Goal: Task Accomplishment & Management: Manage account settings

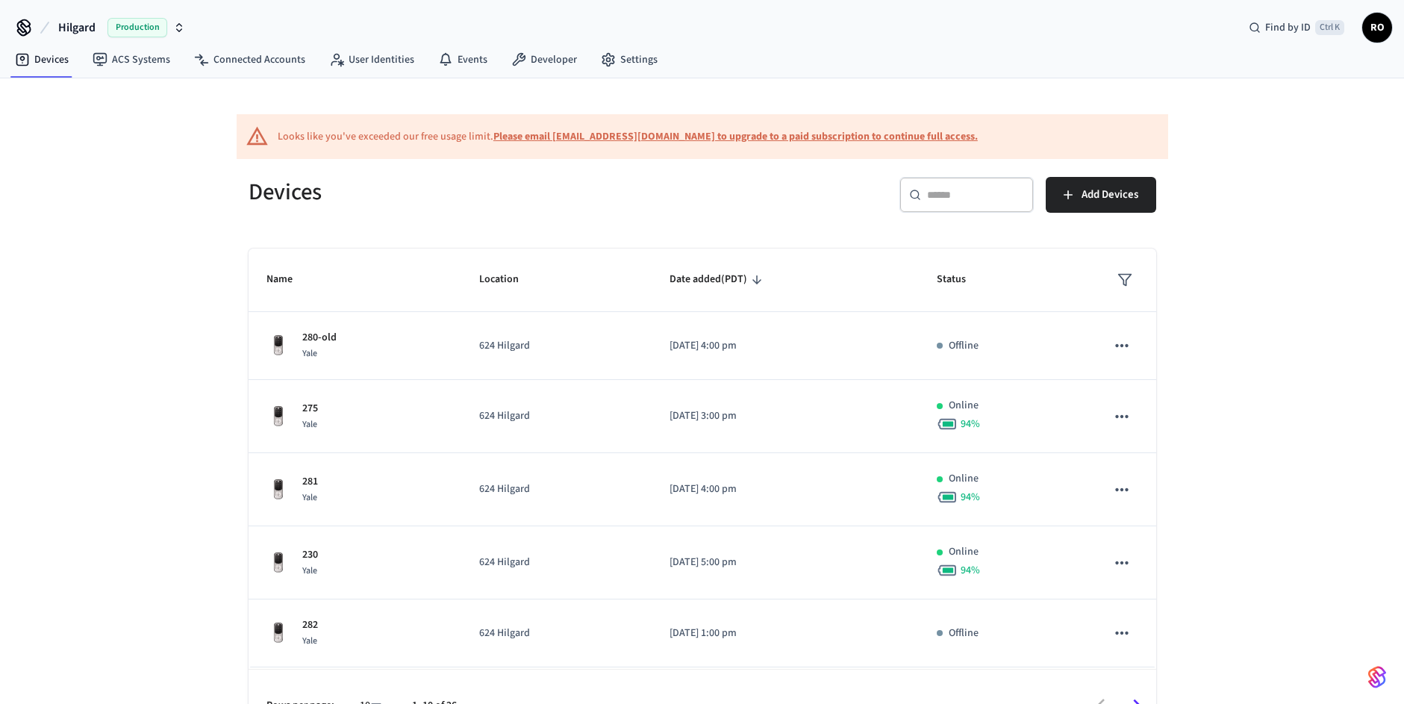
click at [931, 210] on div "​ ​" at bounding box center [966, 195] width 134 height 36
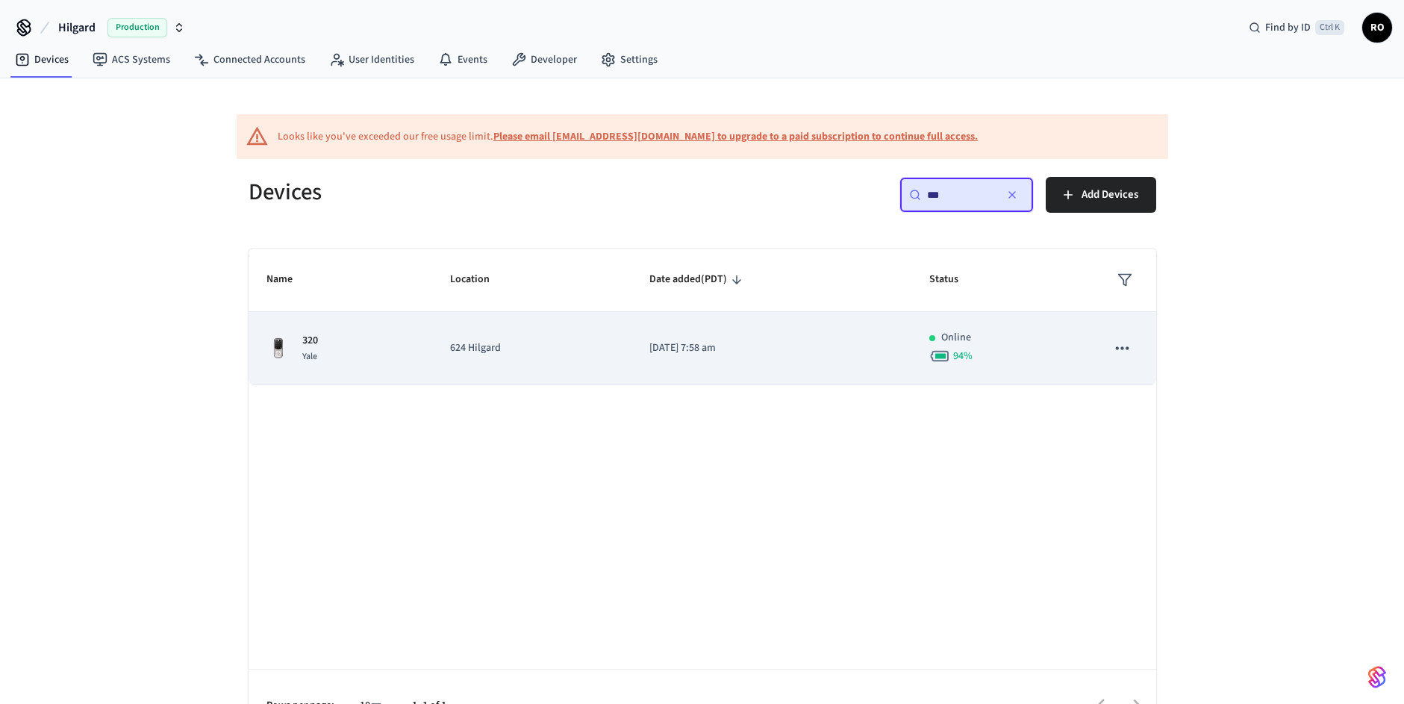
type input "***"
click at [726, 358] on td "[DATE] 7:58 am" at bounding box center [771, 348] width 280 height 73
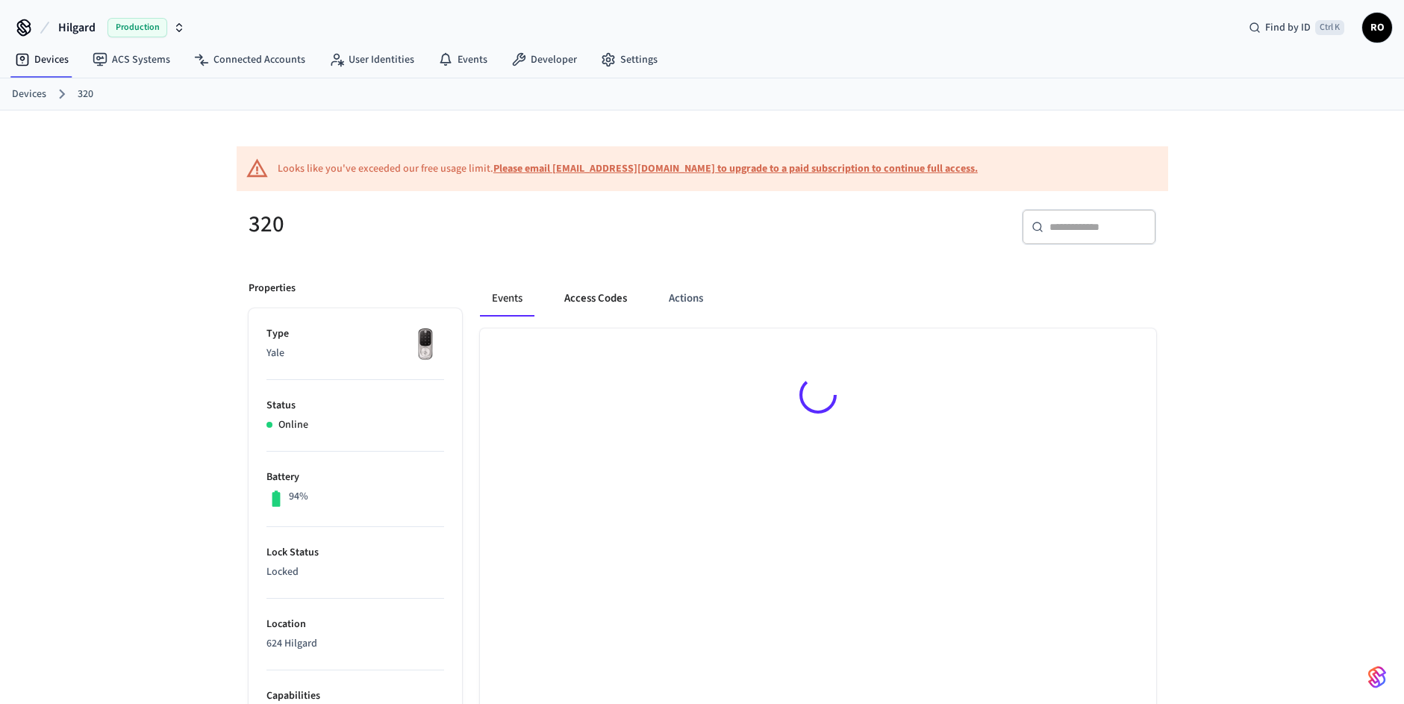
click at [596, 304] on button "Access Codes" at bounding box center [595, 299] width 87 height 36
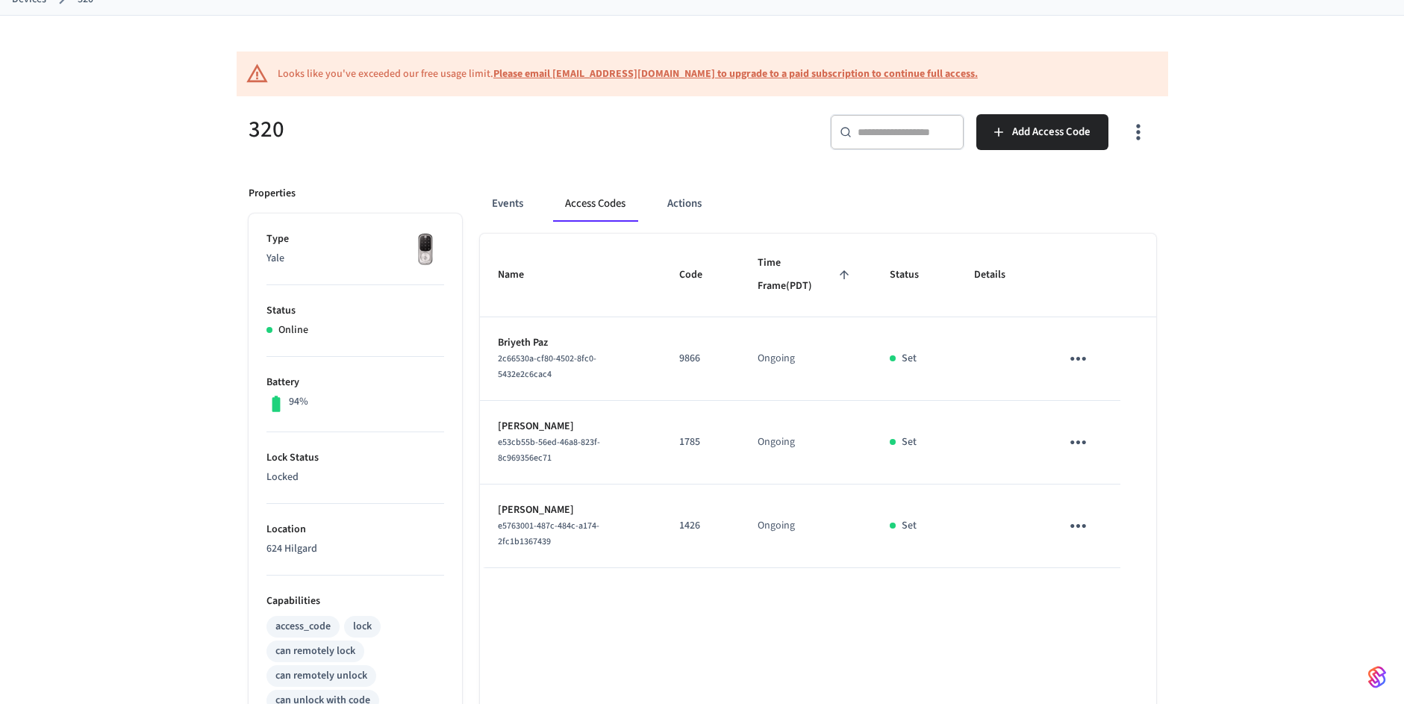
scroll to position [134, 0]
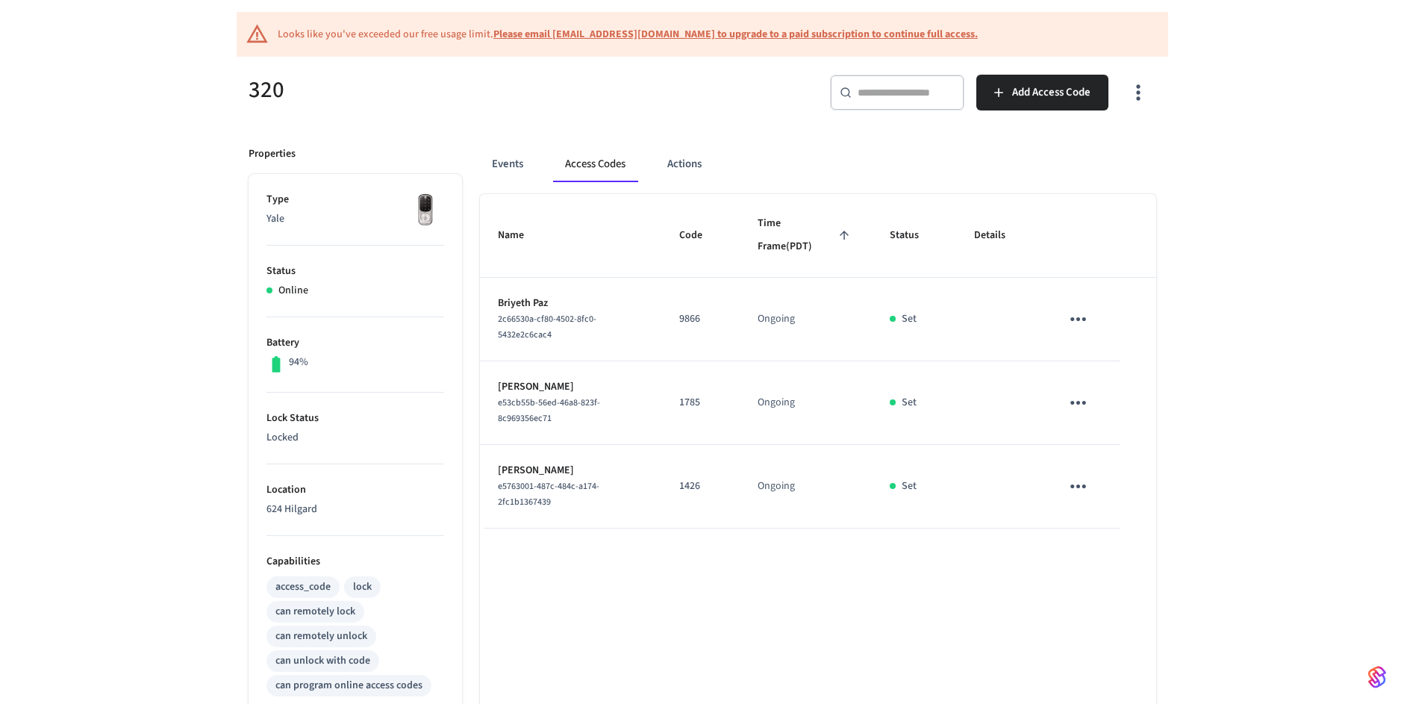
click at [1089, 487] on icon "sticky table" at bounding box center [1077, 486] width 23 height 23
click at [1137, 569] on li "Delete" at bounding box center [1113, 570] width 71 height 40
click at [1089, 404] on icon "sticky table" at bounding box center [1077, 402] width 23 height 23
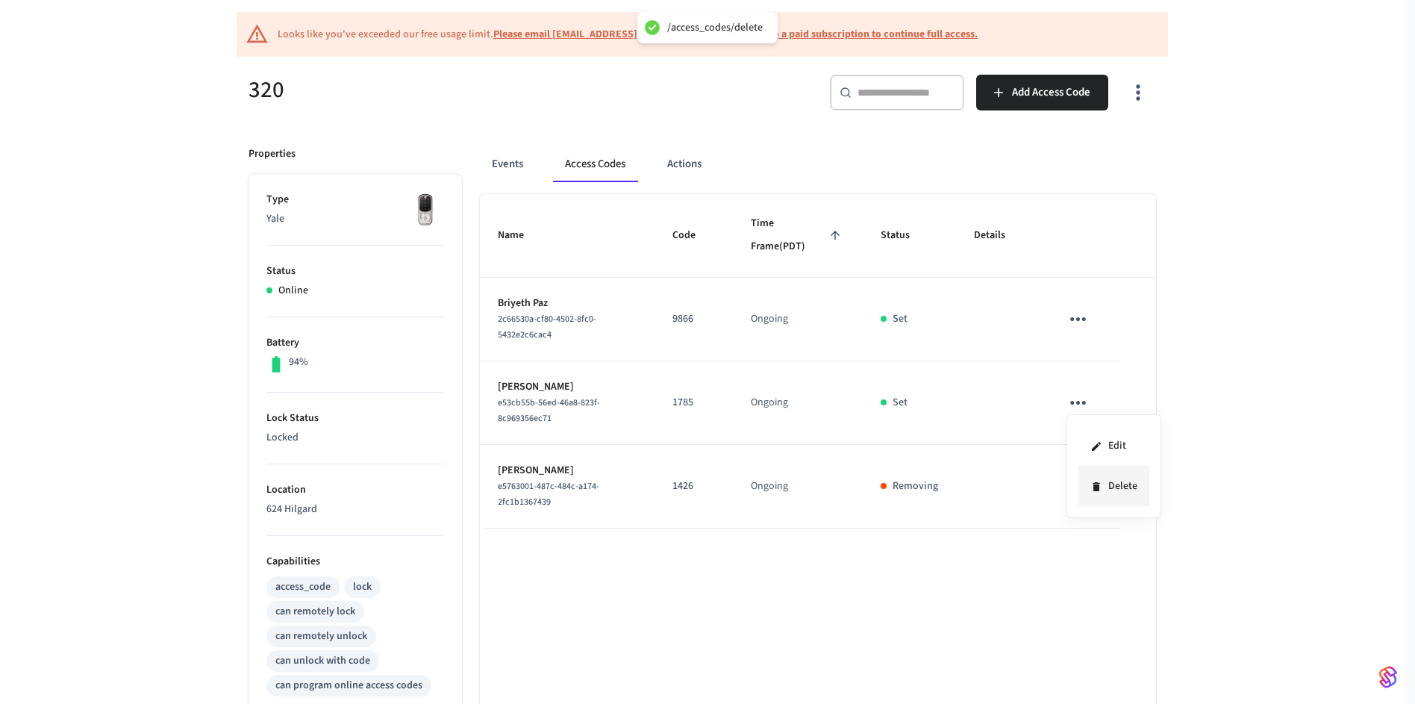
click at [1143, 498] on li "Delete" at bounding box center [1113, 486] width 71 height 40
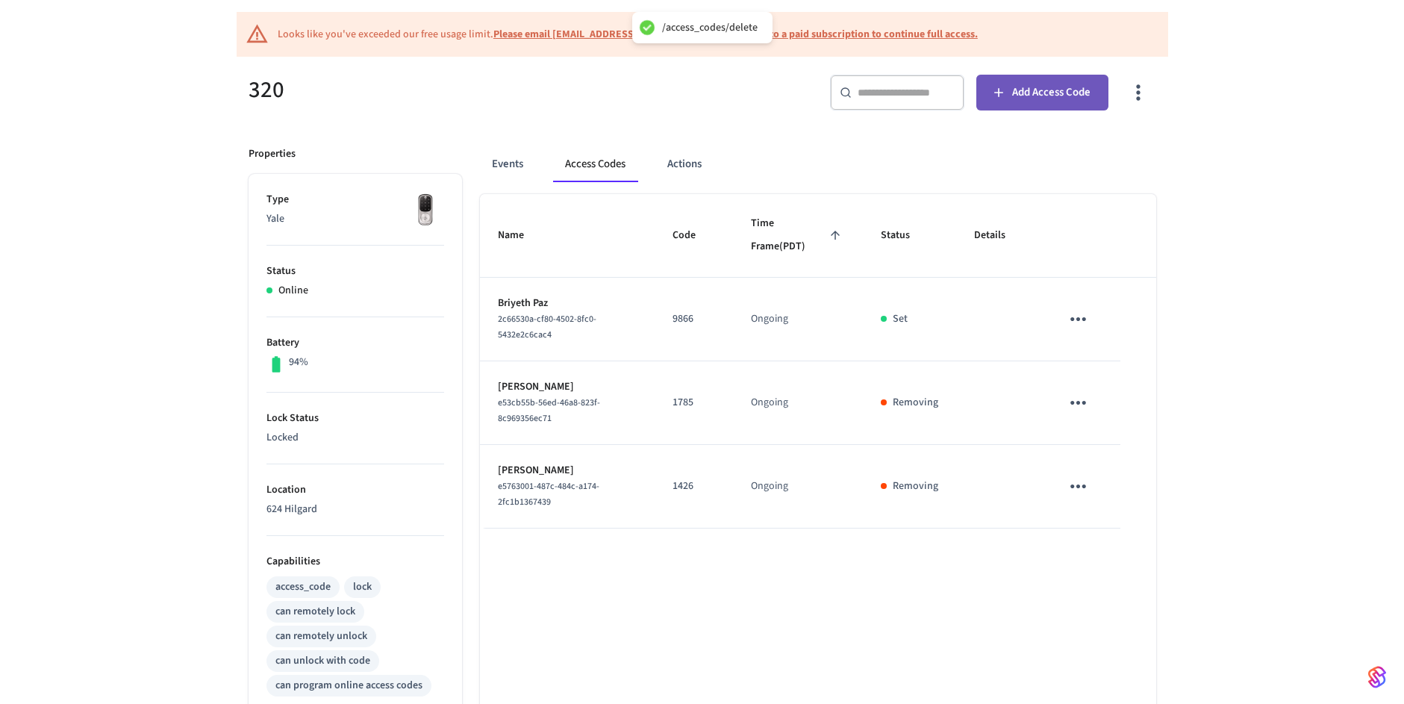
click at [1069, 83] on span "Add Access Code" at bounding box center [1051, 92] width 78 height 19
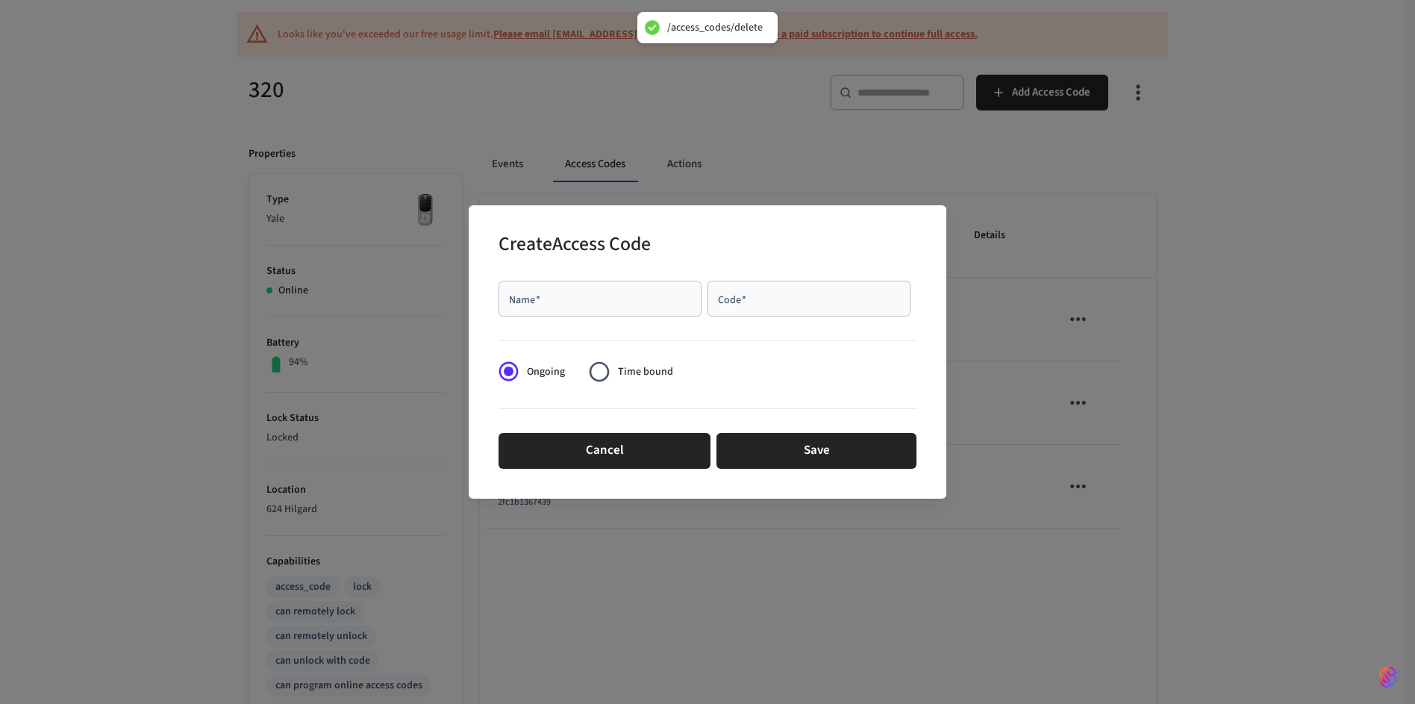
drag, startPoint x: 661, startPoint y: 281, endPoint x: 651, endPoint y: 287, distance: 11.4
click at [654, 286] on div "Name   *" at bounding box center [599, 299] width 203 height 36
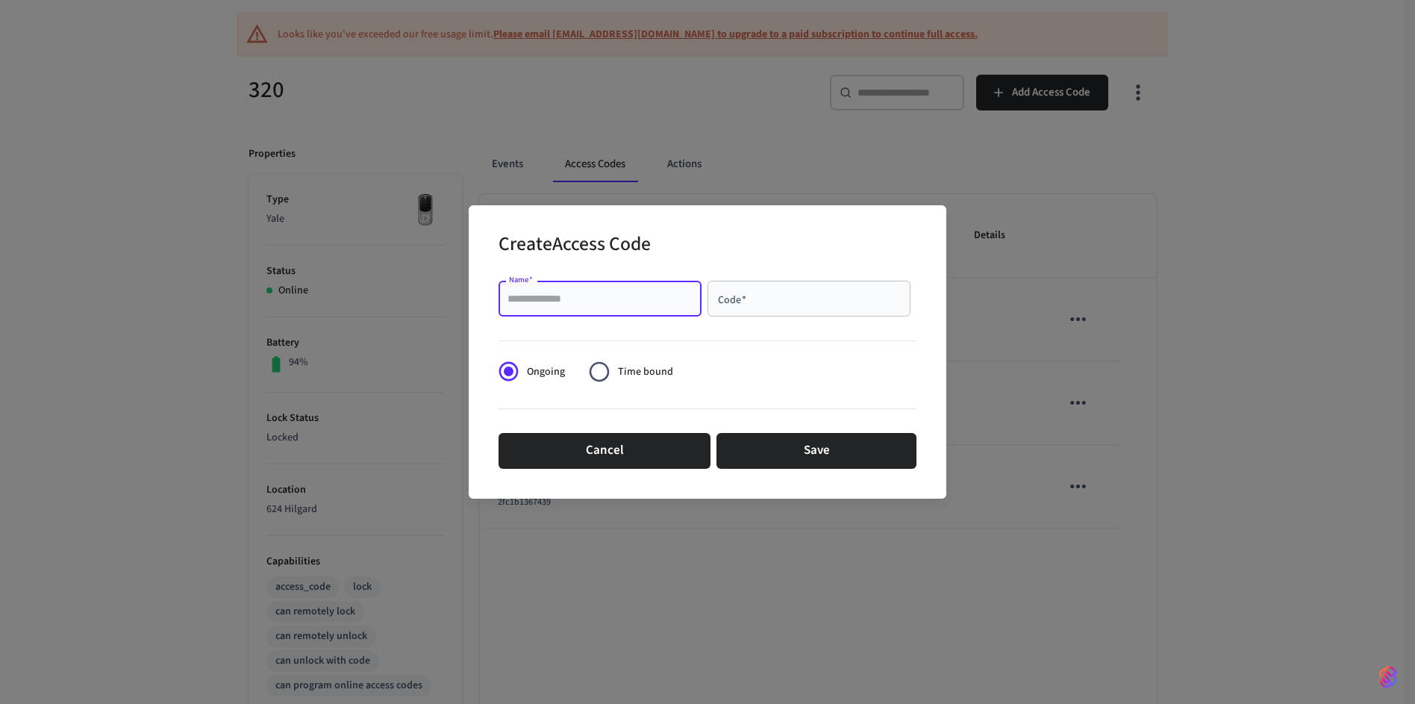
click at [651, 287] on div "Name   *" at bounding box center [599, 299] width 203 height 36
click at [660, 302] on input "Name   *" at bounding box center [599, 298] width 185 height 15
type input "**********"
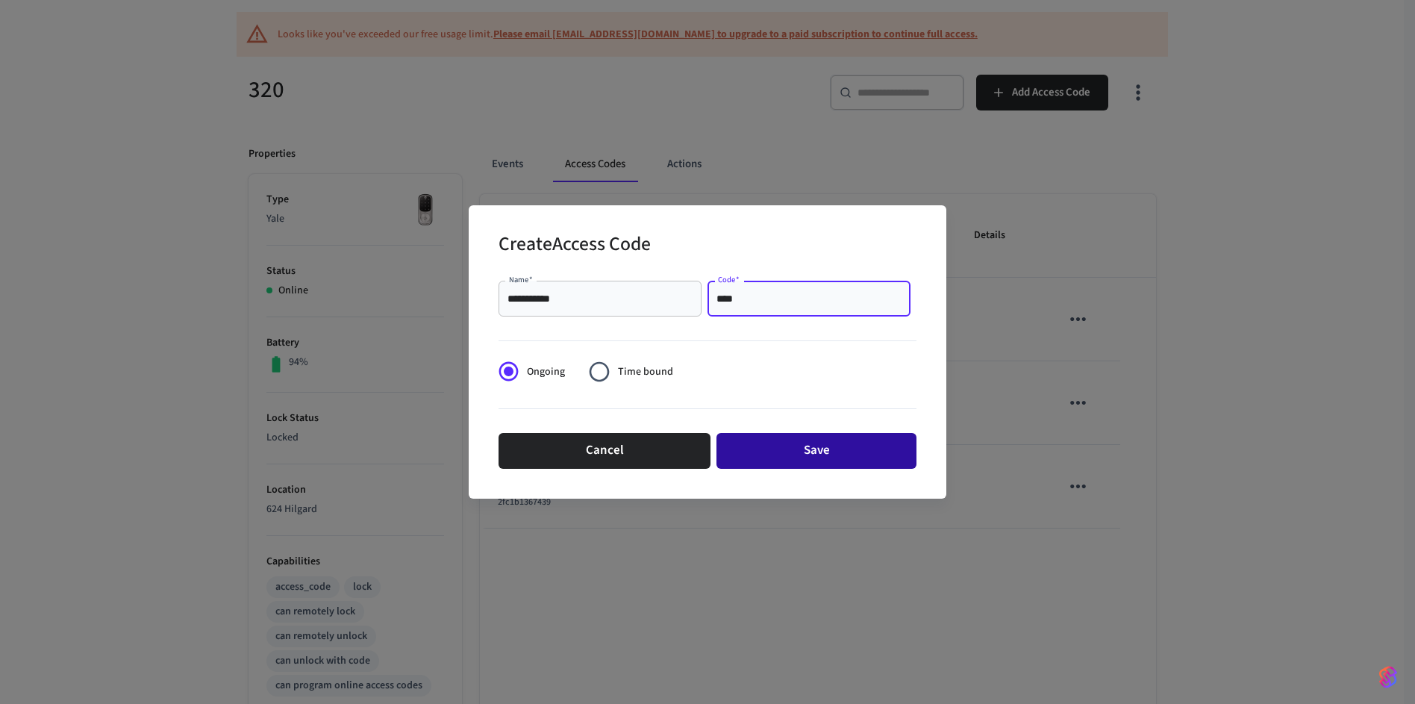
type input "****"
click at [811, 451] on button "Save" at bounding box center [816, 451] width 200 height 36
